Goal: Information Seeking & Learning: Learn about a topic

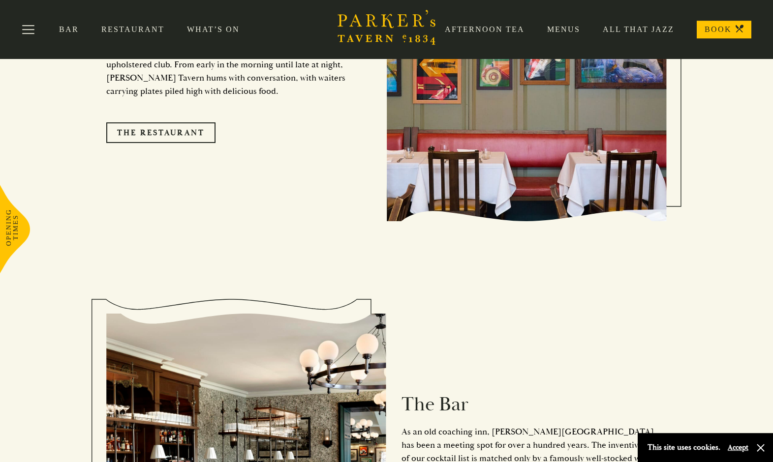
scroll to position [779, 0]
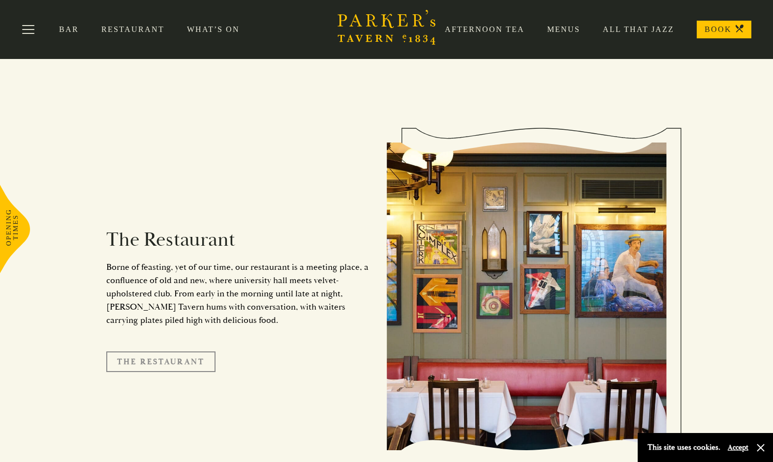
click at [145, 352] on link "The Restaurant" at bounding box center [160, 362] width 109 height 21
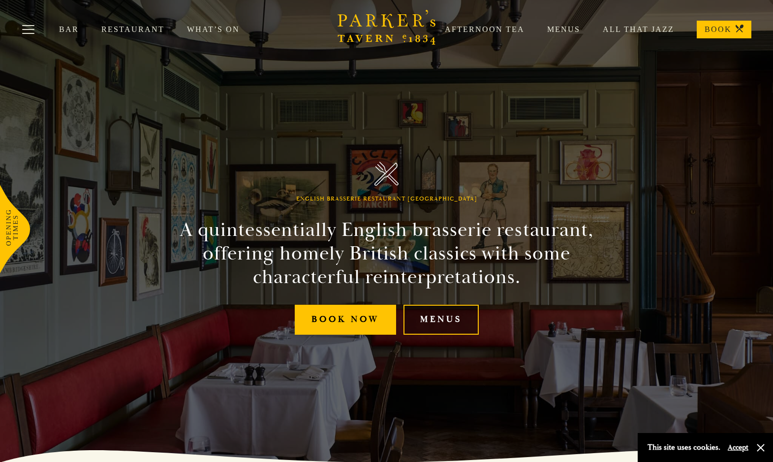
click at [450, 314] on link "Menus" at bounding box center [440, 320] width 75 height 30
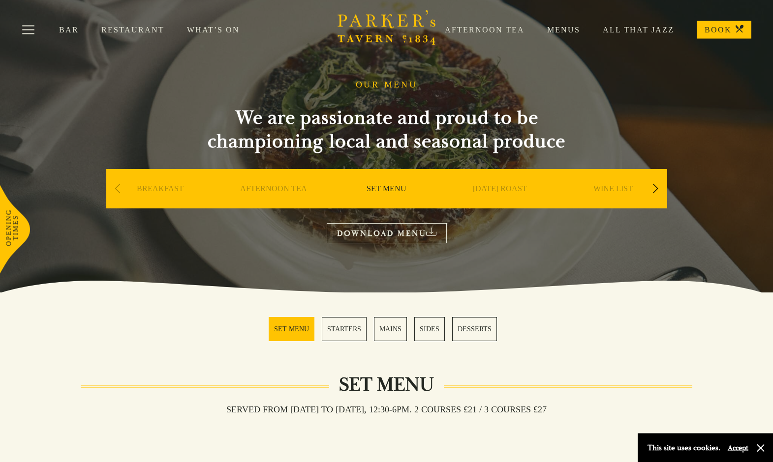
scroll to position [126, 0]
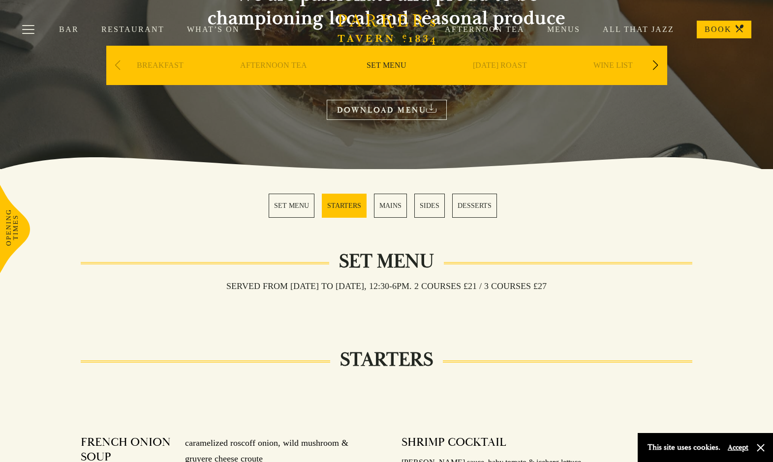
click at [392, 207] on link "MAINS" at bounding box center [390, 206] width 33 height 24
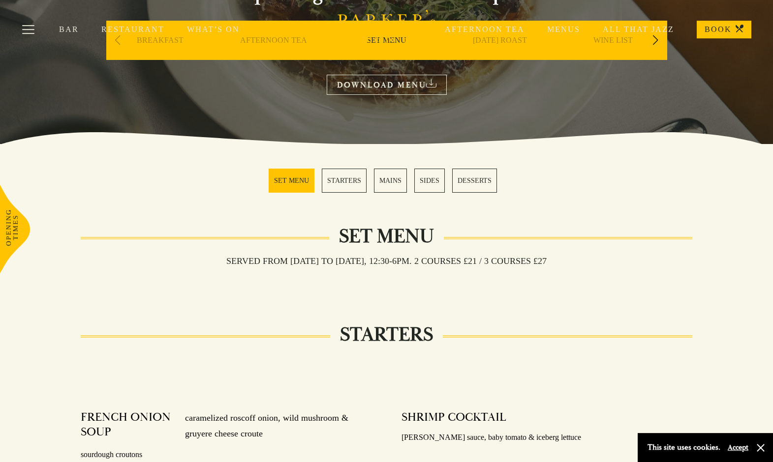
scroll to position [148, 0]
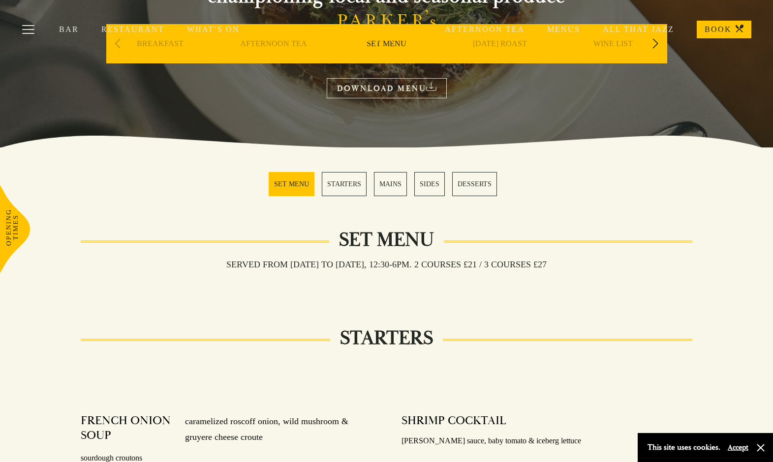
click at [481, 187] on link "DESSERTS" at bounding box center [474, 184] width 45 height 24
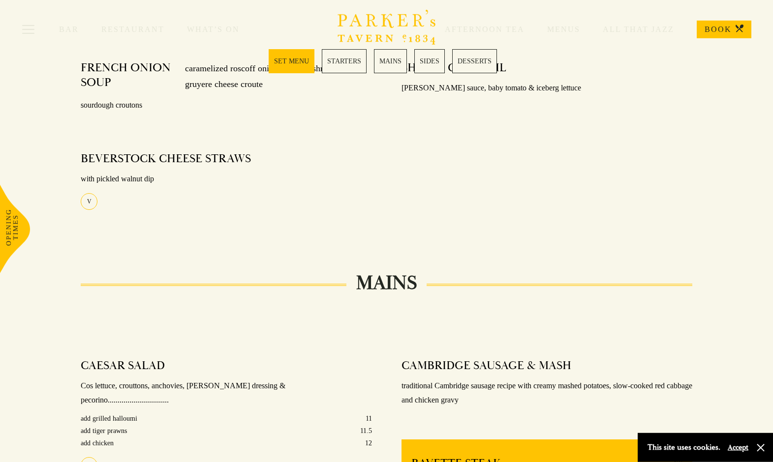
scroll to position [233, 0]
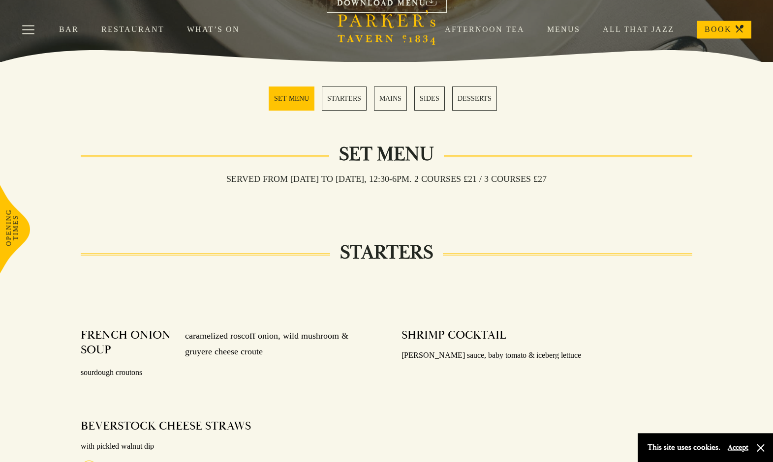
click at [78, 29] on link "Bar" at bounding box center [80, 30] width 42 height 10
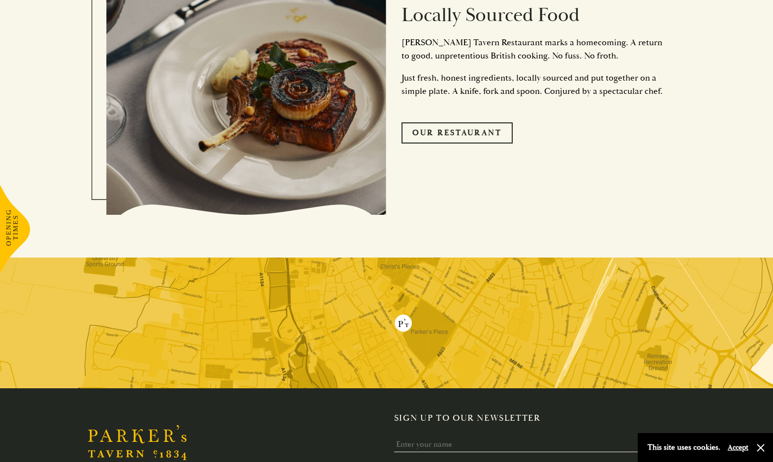
scroll to position [2329, 0]
